Goal: Task Accomplishment & Management: Use online tool/utility

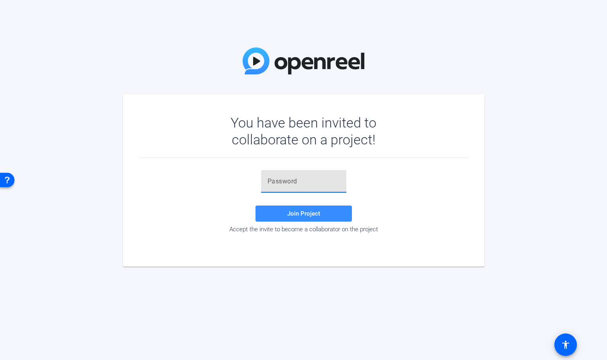
click at [286, 185] on input "text" at bounding box center [304, 181] width 72 height 10
paste input "[i_(l'"
type input "[i_(l'"
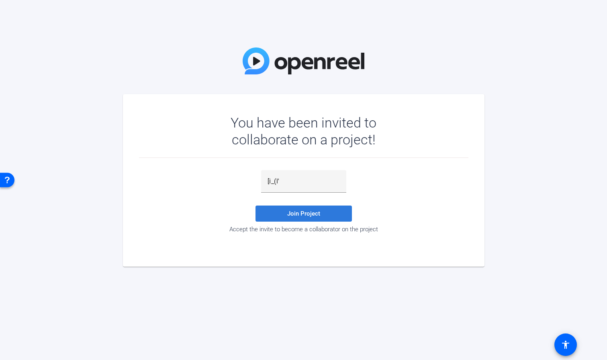
click at [300, 211] on span "Join Project" at bounding box center [303, 213] width 33 height 7
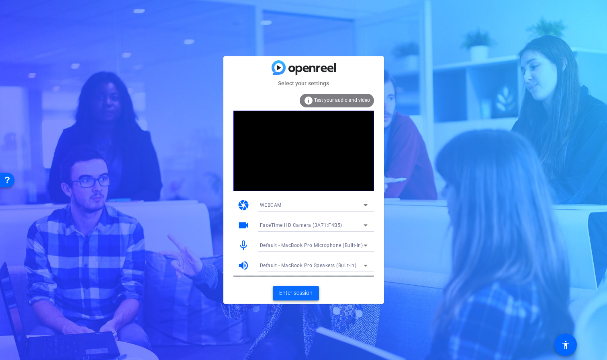
click at [299, 291] on span "Enter session" at bounding box center [295, 293] width 33 height 8
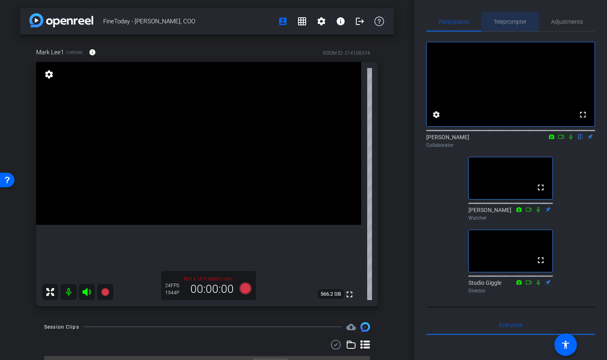
click at [514, 21] on span "Teleprompter" at bounding box center [510, 22] width 33 height 6
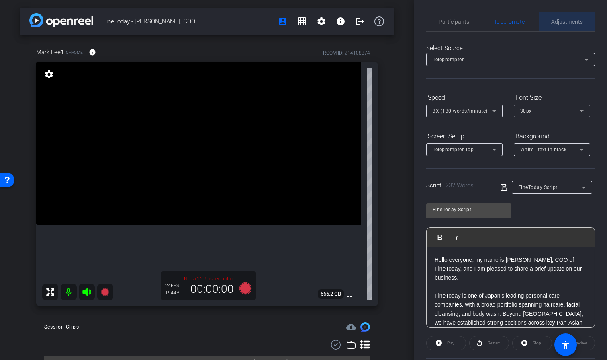
click at [568, 19] on span "Adjustments" at bounding box center [568, 22] width 32 height 6
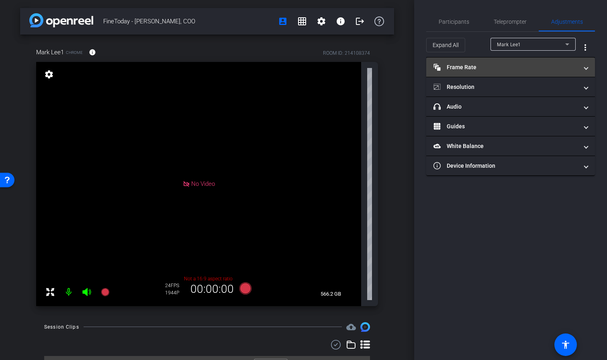
click at [584, 64] on span "Frame Rate Frame Rate" at bounding box center [509, 67] width 151 height 8
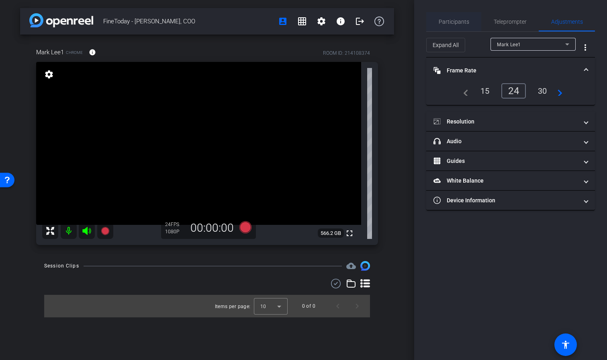
click at [460, 20] on span "Participants" at bounding box center [454, 22] width 31 height 6
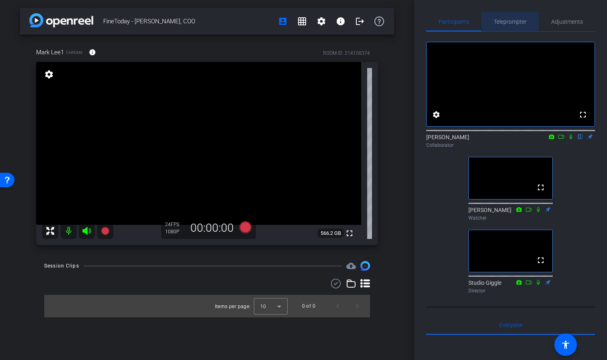
click at [506, 24] on span "Teleprompter" at bounding box center [510, 22] width 33 height 6
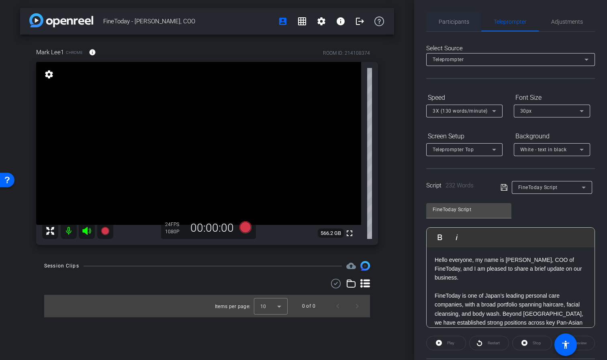
click at [458, 26] on span "Participants" at bounding box center [454, 21] width 31 height 19
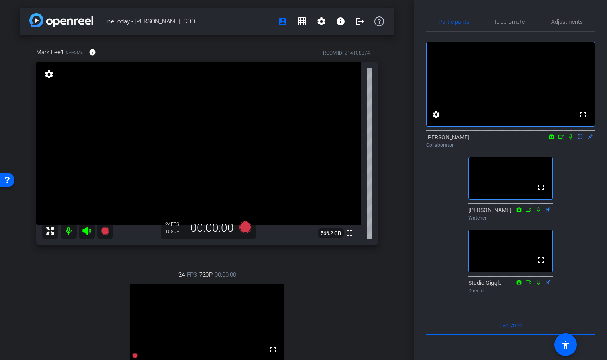
click at [570, 140] on icon at bounding box center [571, 137] width 6 height 6
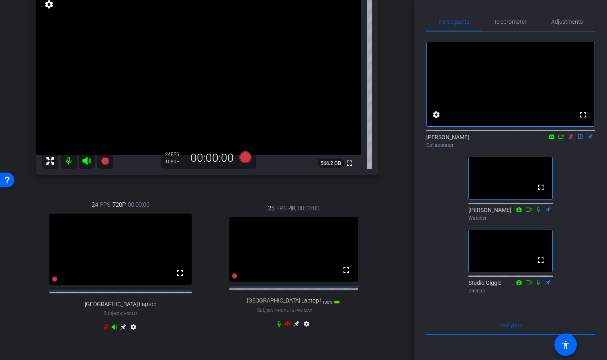
scroll to position [71, 0]
click at [297, 326] on icon at bounding box center [296, 323] width 6 height 6
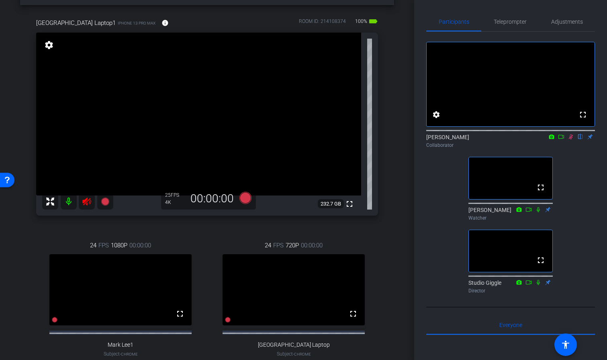
scroll to position [0, 0]
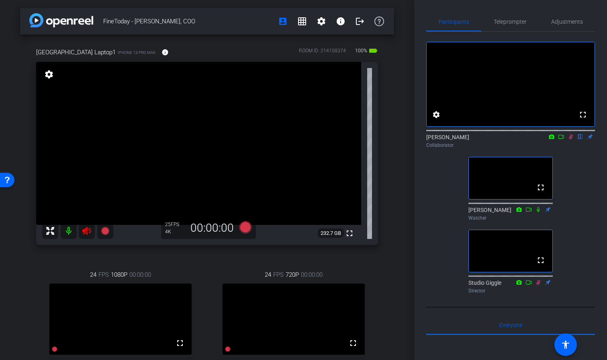
click at [572, 140] on icon at bounding box center [571, 137] width 6 height 6
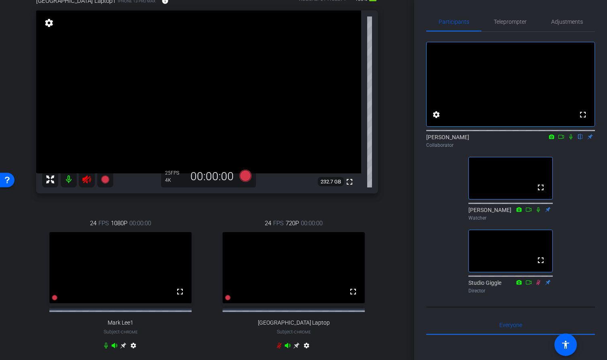
scroll to position [55, 0]
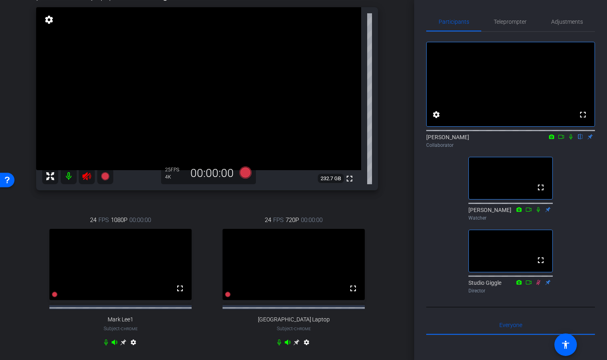
click at [85, 175] on icon at bounding box center [86, 176] width 8 height 8
click at [289, 345] on icon at bounding box center [288, 342] width 6 height 6
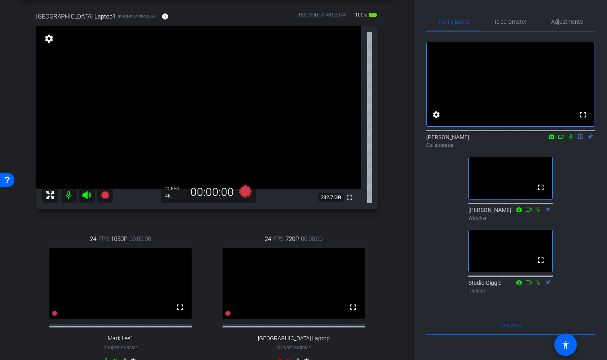
scroll to position [37, 0]
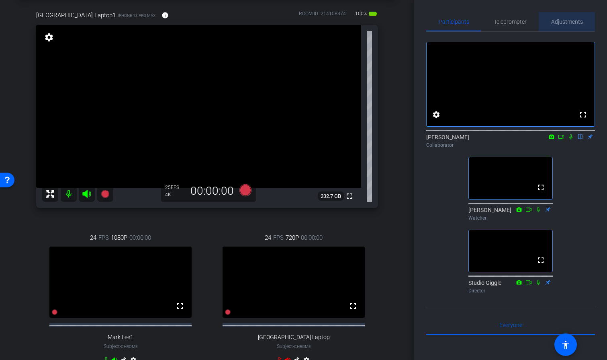
click at [562, 20] on span "Adjustments" at bounding box center [568, 22] width 32 height 6
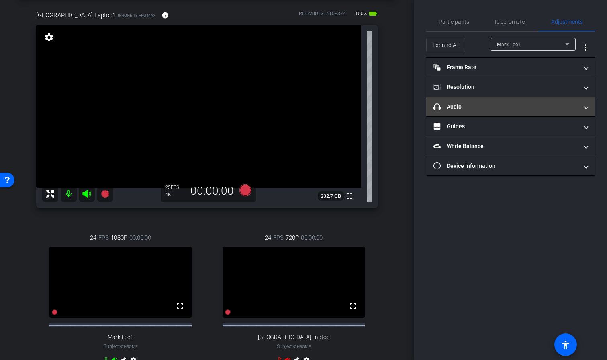
click at [587, 107] on span at bounding box center [586, 107] width 3 height 8
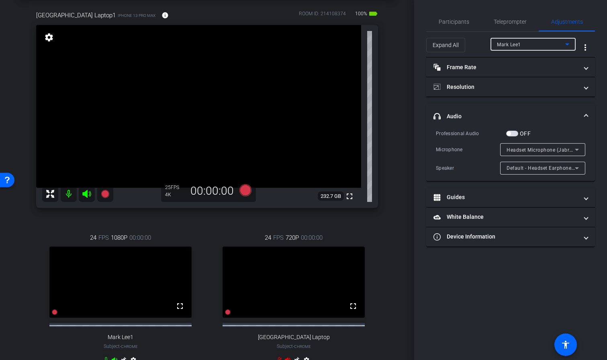
click at [569, 40] on icon at bounding box center [568, 44] width 10 height 10
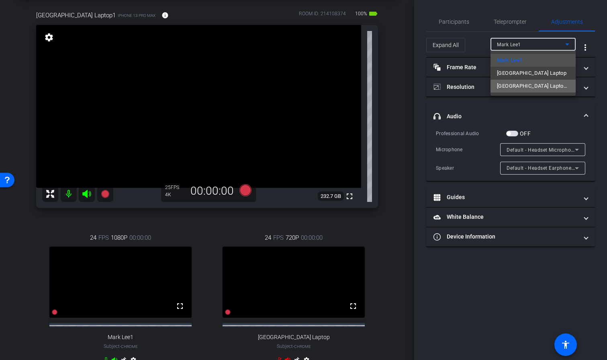
click at [549, 82] on mat-option "[GEOGRAPHIC_DATA] Laptop1" at bounding box center [533, 86] width 85 height 13
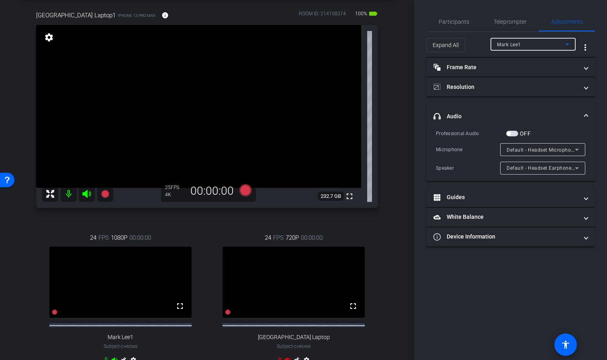
type input "1000"
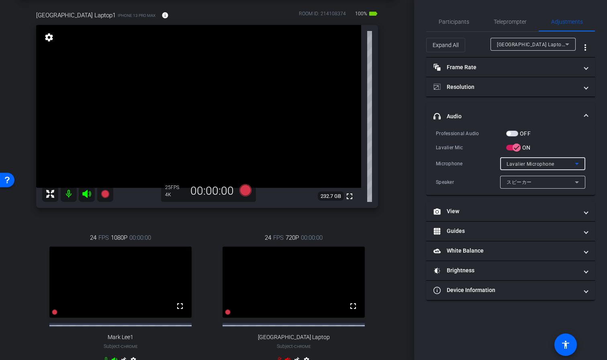
click at [572, 161] on icon at bounding box center [577, 164] width 10 height 10
click at [572, 161] on div at bounding box center [303, 180] width 607 height 360
click at [576, 181] on icon at bounding box center [577, 182] width 10 height 10
click at [576, 181] on div at bounding box center [303, 180] width 607 height 360
click at [454, 20] on span "Participants" at bounding box center [454, 22] width 31 height 6
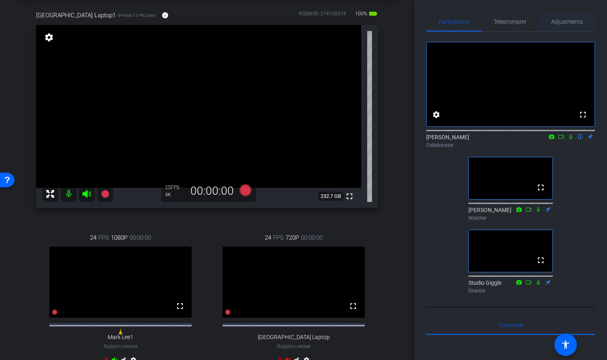
click at [558, 22] on span "Adjustments" at bounding box center [568, 22] width 32 height 6
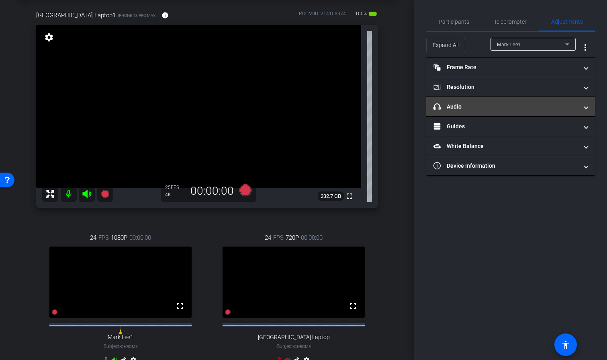
click at [588, 105] on mat-expansion-panel-header "headphone icon Audio" at bounding box center [511, 106] width 169 height 19
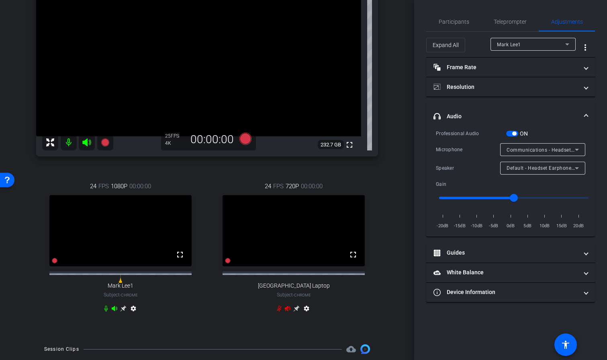
scroll to position [89, 0]
click at [448, 21] on span "Participants" at bounding box center [454, 22] width 31 height 6
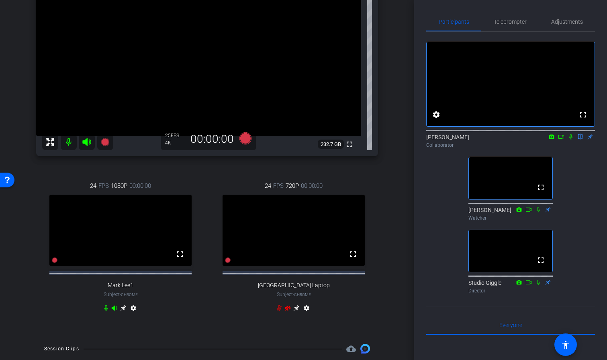
click at [86, 143] on icon at bounding box center [86, 142] width 8 height 8
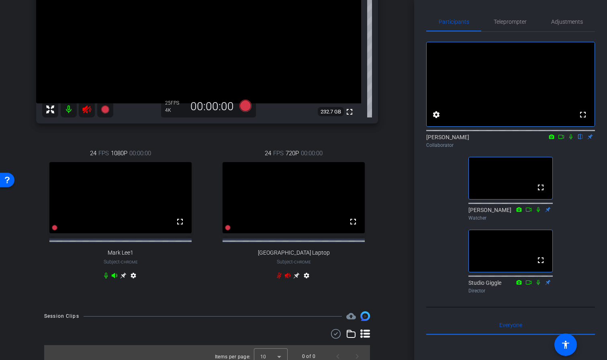
scroll to position [138, 0]
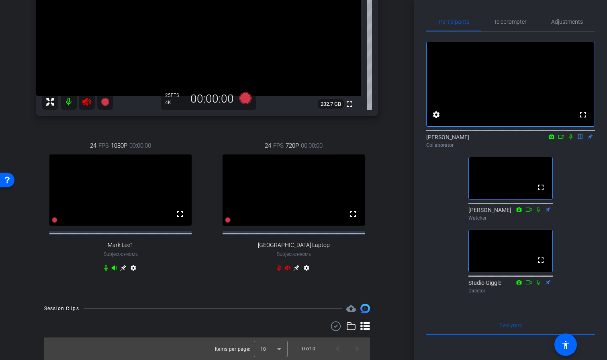
click at [289, 266] on icon at bounding box center [288, 267] width 6 height 5
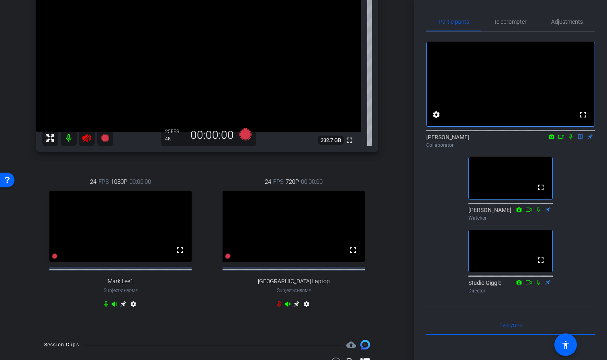
scroll to position [90, 0]
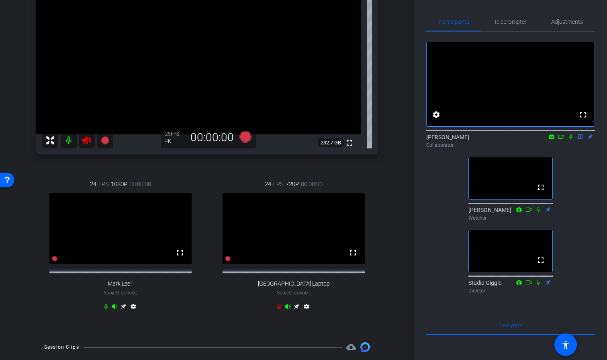
click at [286, 310] on icon at bounding box center [288, 306] width 6 height 6
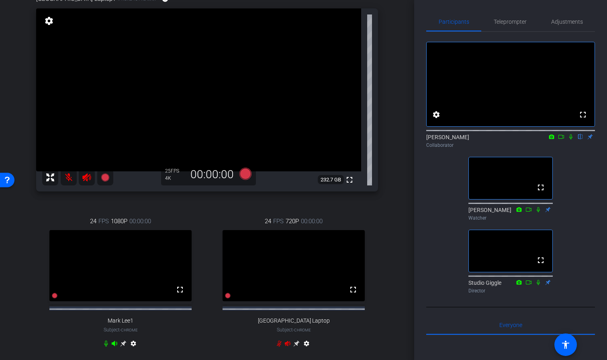
scroll to position [75, 0]
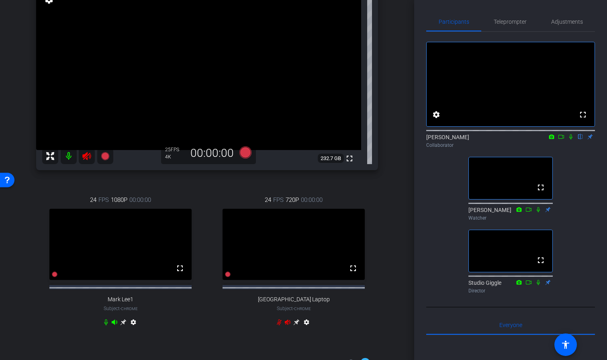
click at [87, 154] on icon at bounding box center [86, 156] width 8 height 8
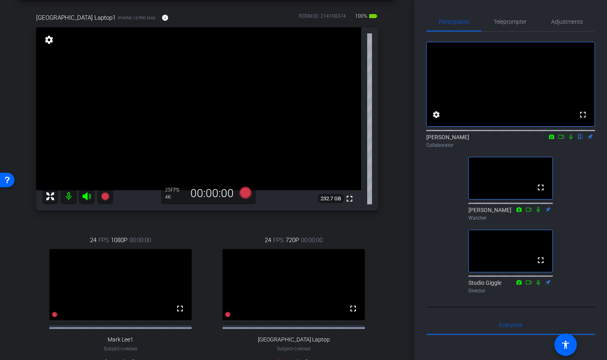
scroll to position [35, 0]
click at [572, 140] on icon at bounding box center [571, 137] width 6 height 6
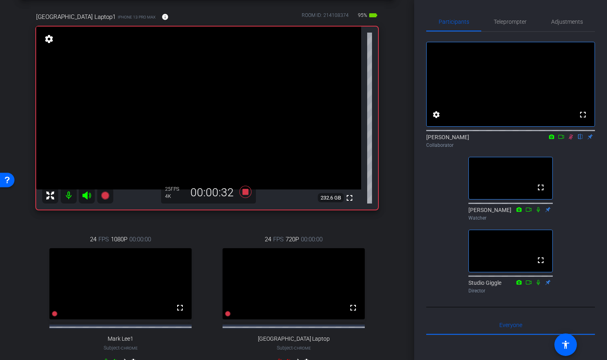
click at [570, 140] on icon at bounding box center [571, 136] width 4 height 5
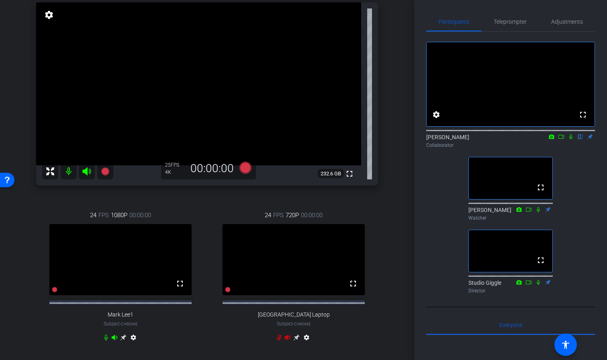
scroll to position [59, 0]
click at [572, 20] on span "Adjustments" at bounding box center [568, 22] width 32 height 6
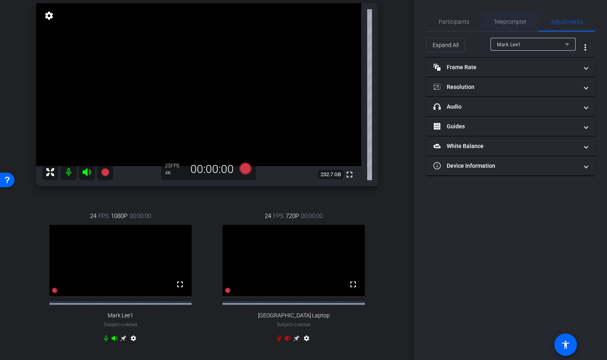
click at [515, 23] on span "Teleprompter" at bounding box center [510, 22] width 33 height 6
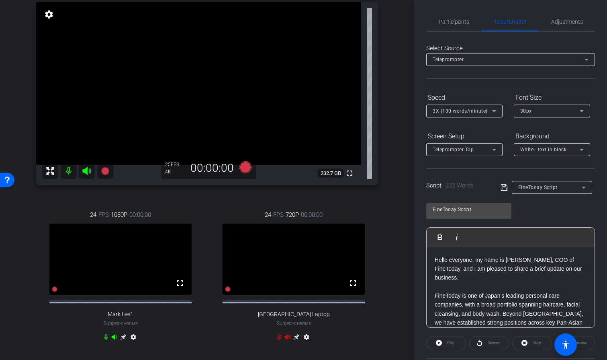
scroll to position [0, 0]
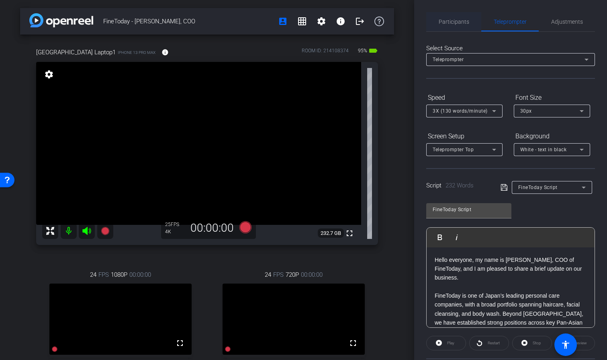
click at [458, 21] on span "Participants" at bounding box center [454, 22] width 31 height 6
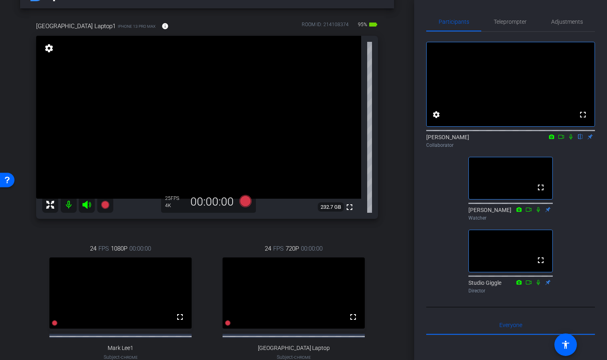
scroll to position [17, 0]
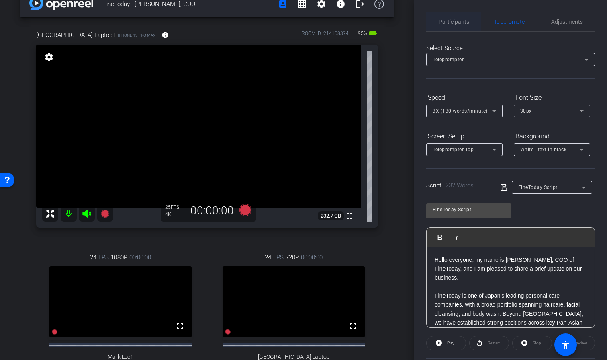
click at [448, 23] on span "Participants" at bounding box center [454, 22] width 31 height 6
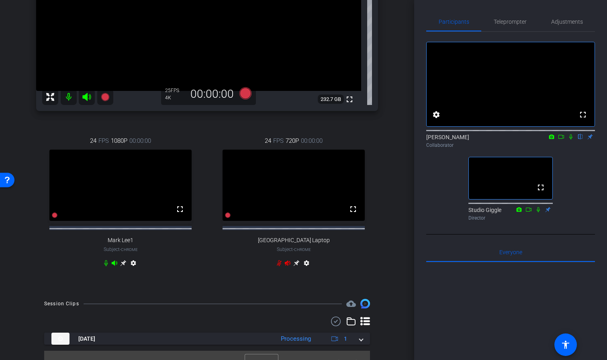
scroll to position [156, 0]
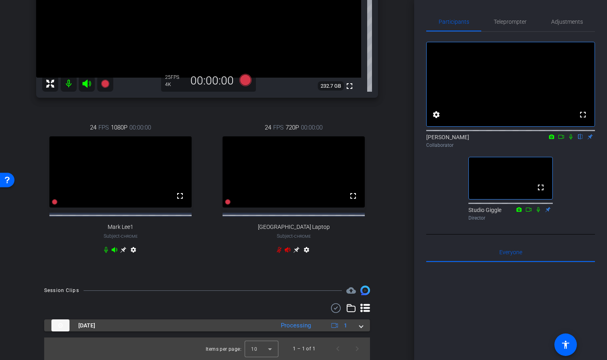
click at [361, 324] on span at bounding box center [361, 325] width 3 height 8
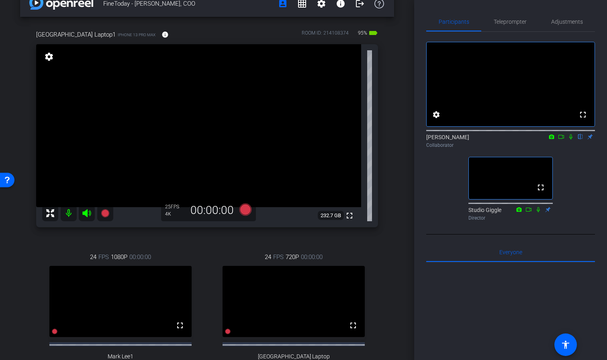
scroll to position [9, 0]
